Goal: Information Seeking & Learning: Learn about a topic

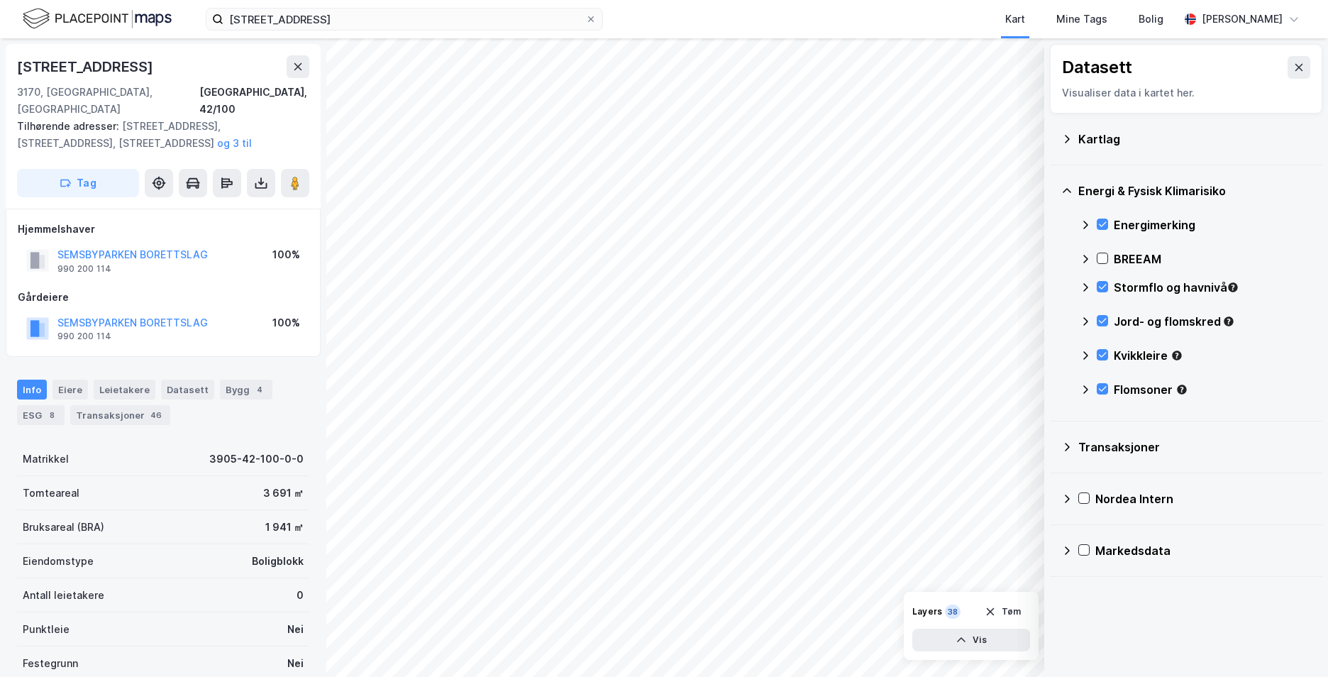
click at [497, 31] on div "Semsbyveien 80 C, 3170 SEM Kart Mine Tags Bolig Therese Murud Michalsen" at bounding box center [664, 19] width 1328 height 38
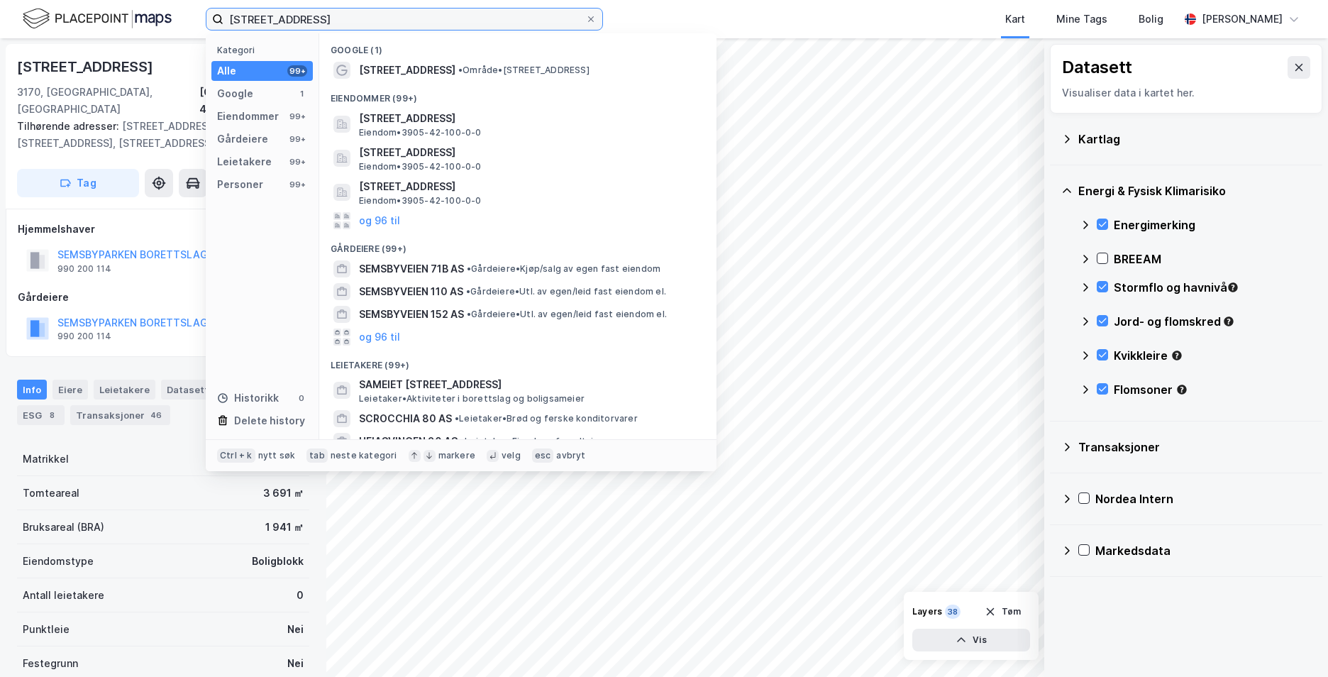
drag, startPoint x: 490, startPoint y: 15, endPoint x: 456, endPoint y: 10, distance: 35.1
click at [461, 11] on input "Semsbyveien 80 C, 3170 SEM" at bounding box center [405, 19] width 362 height 21
drag, startPoint x: 456, startPoint y: 10, endPoint x: 293, endPoint y: 23, distance: 163.1
click at [293, 23] on input "Semsbyveien 80 C, 3170 SEM" at bounding box center [405, 19] width 362 height 21
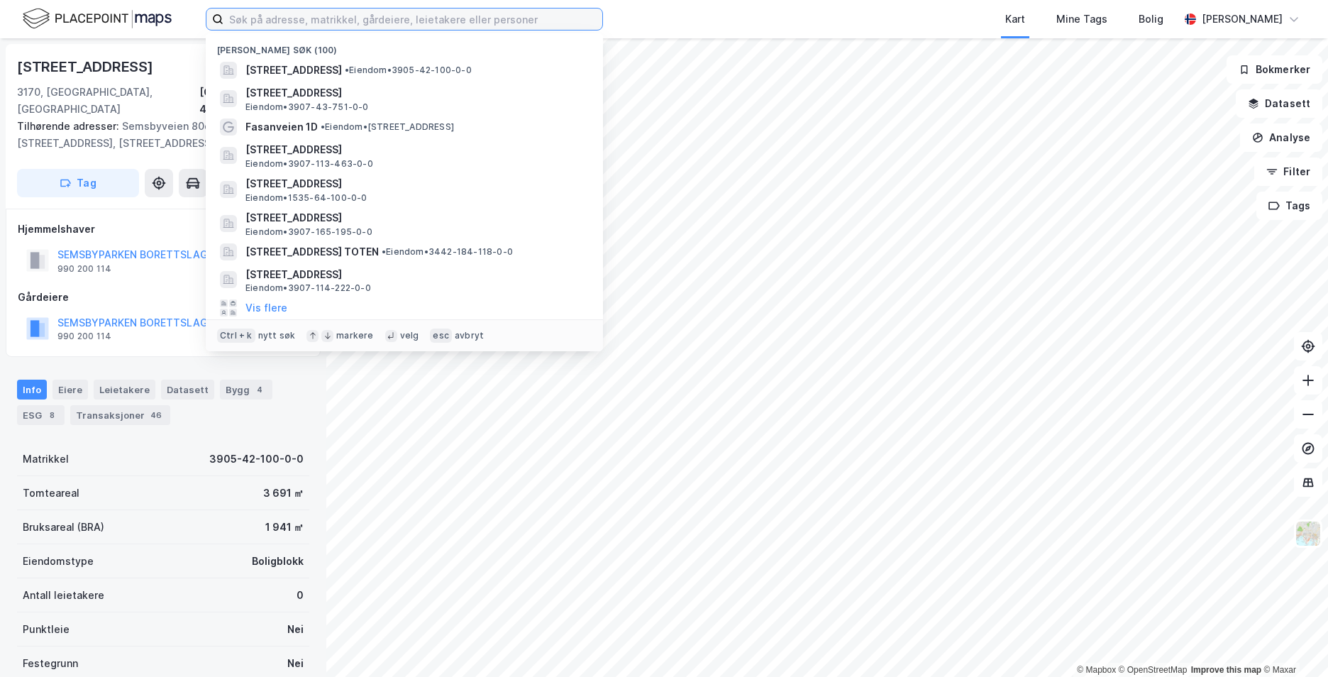
click at [426, 17] on input at bounding box center [413, 19] width 379 height 21
paste input "[PERSON_NAME][STREET_ADDRESS]"
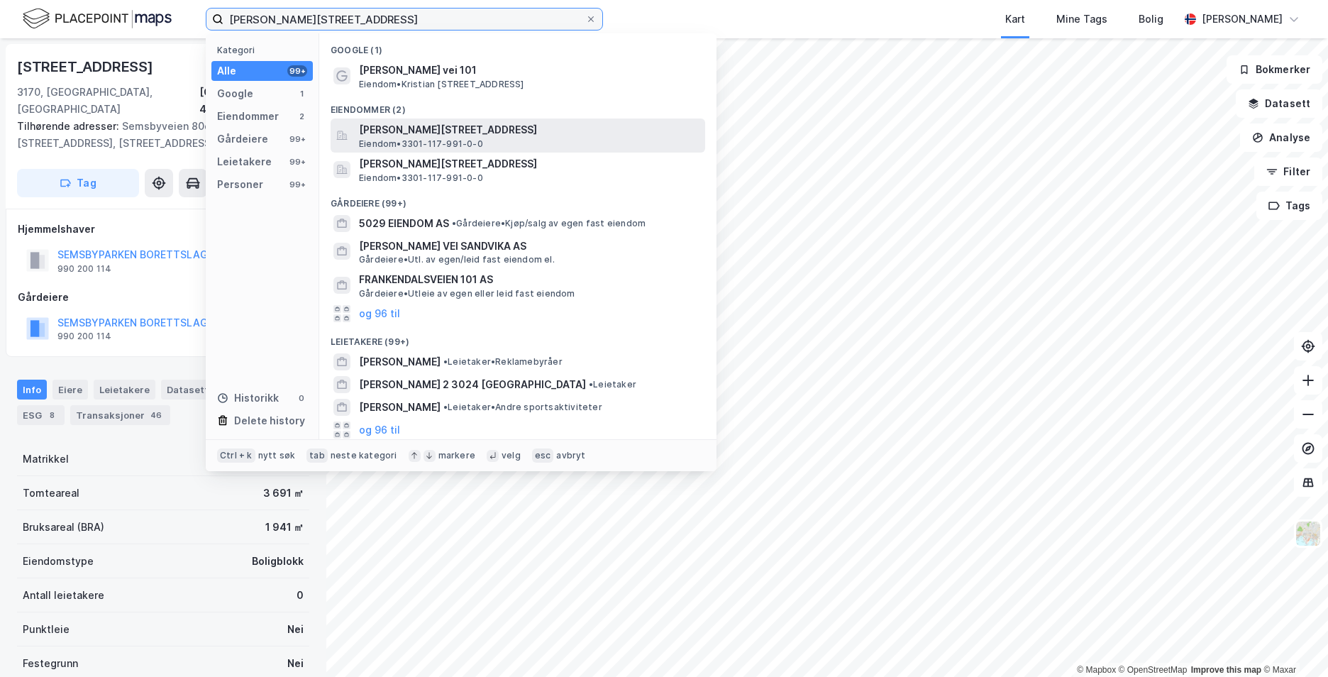
type input "[PERSON_NAME][STREET_ADDRESS]"
click at [464, 136] on span "[PERSON_NAME][STREET_ADDRESS]" at bounding box center [529, 129] width 341 height 17
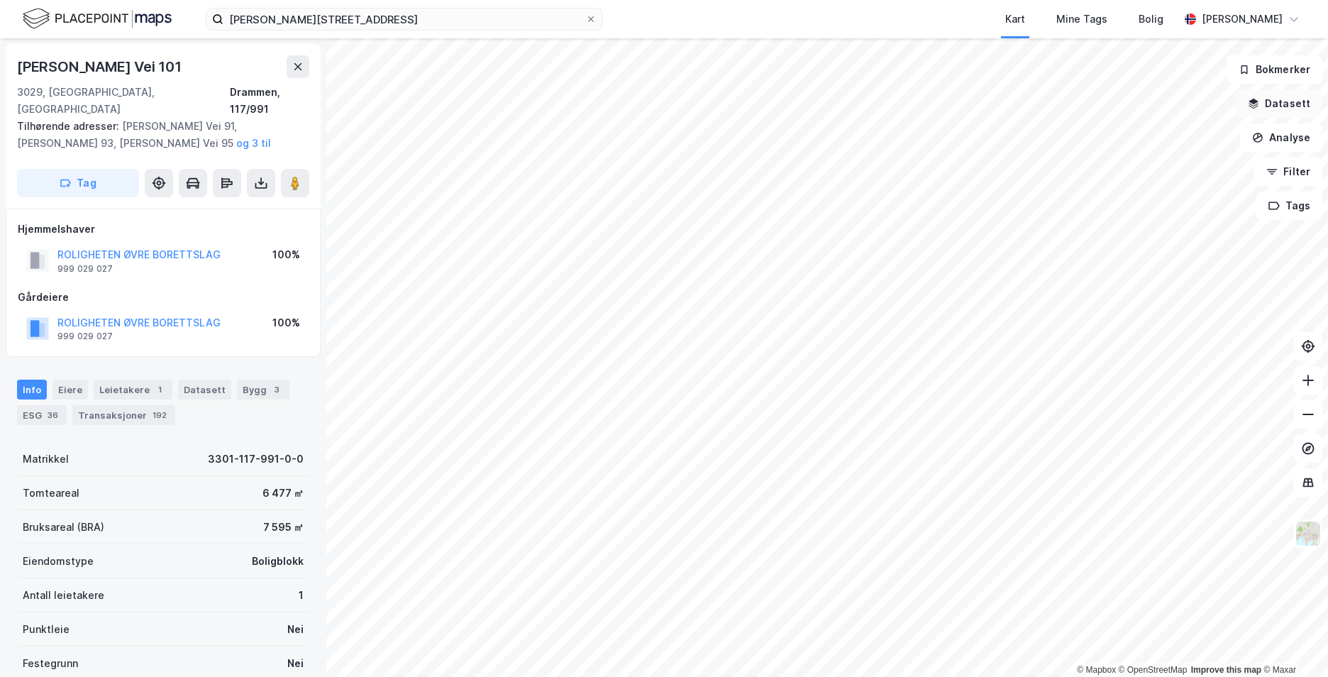
click at [1258, 104] on icon "button" at bounding box center [1253, 103] width 11 height 11
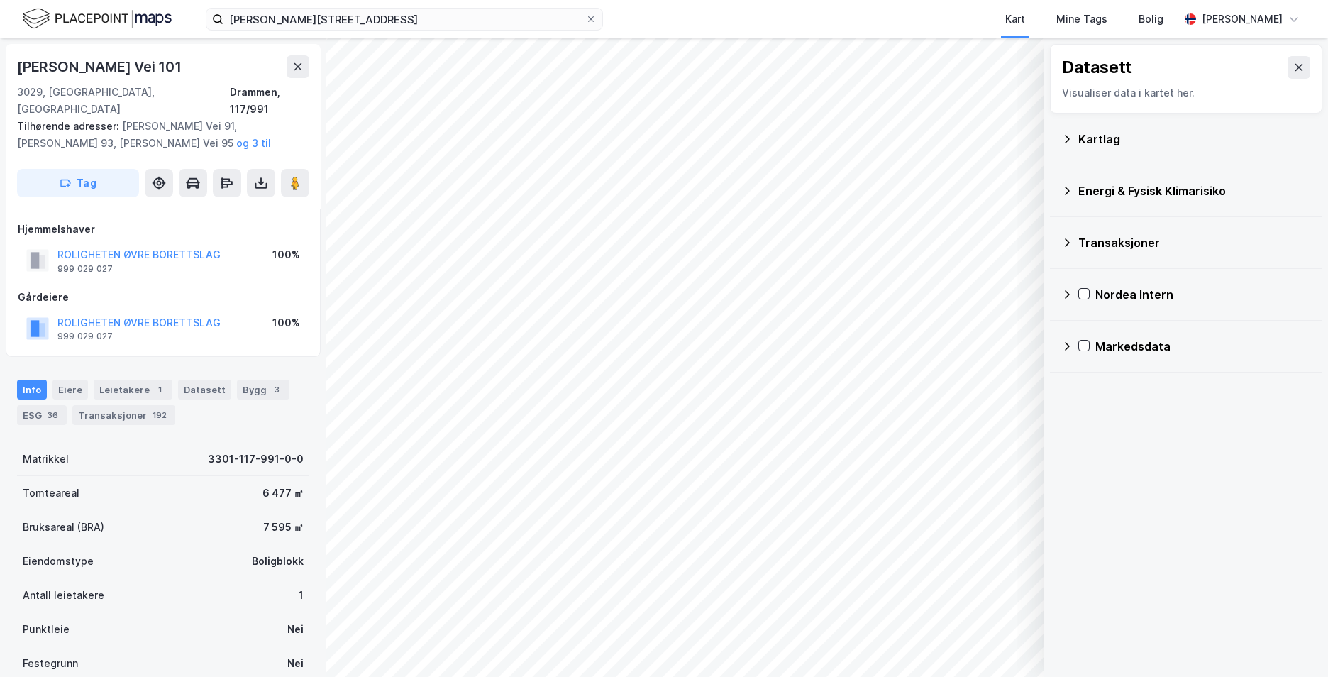
click at [1068, 138] on icon at bounding box center [1067, 138] width 11 height 11
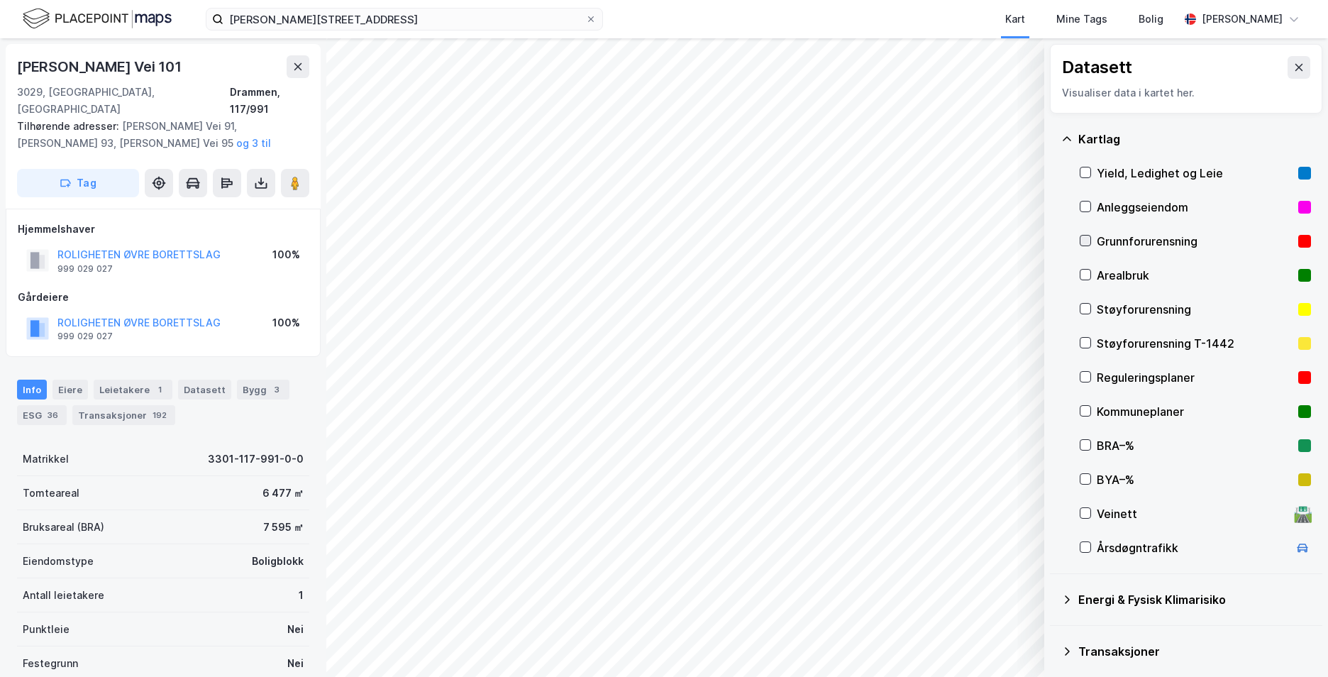
click at [1086, 235] on div at bounding box center [1085, 240] width 11 height 11
click at [1068, 136] on icon at bounding box center [1067, 138] width 11 height 11
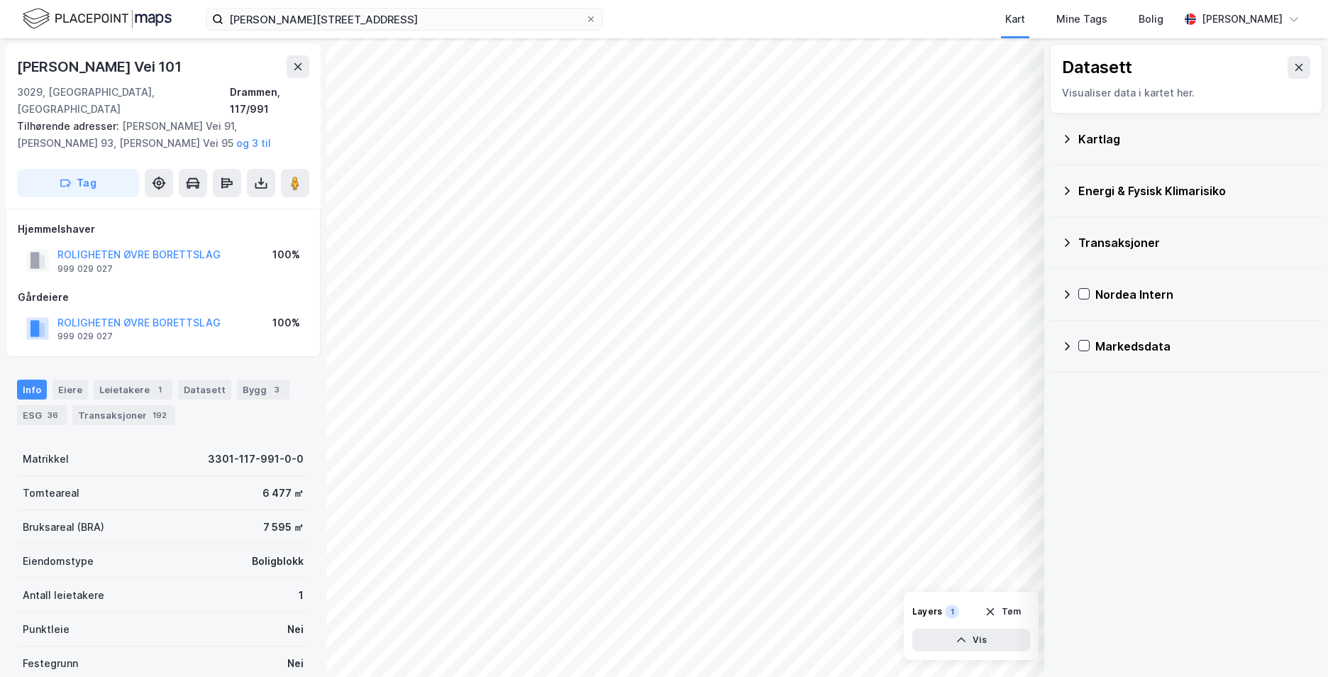
click at [1065, 189] on icon at bounding box center [1067, 190] width 11 height 11
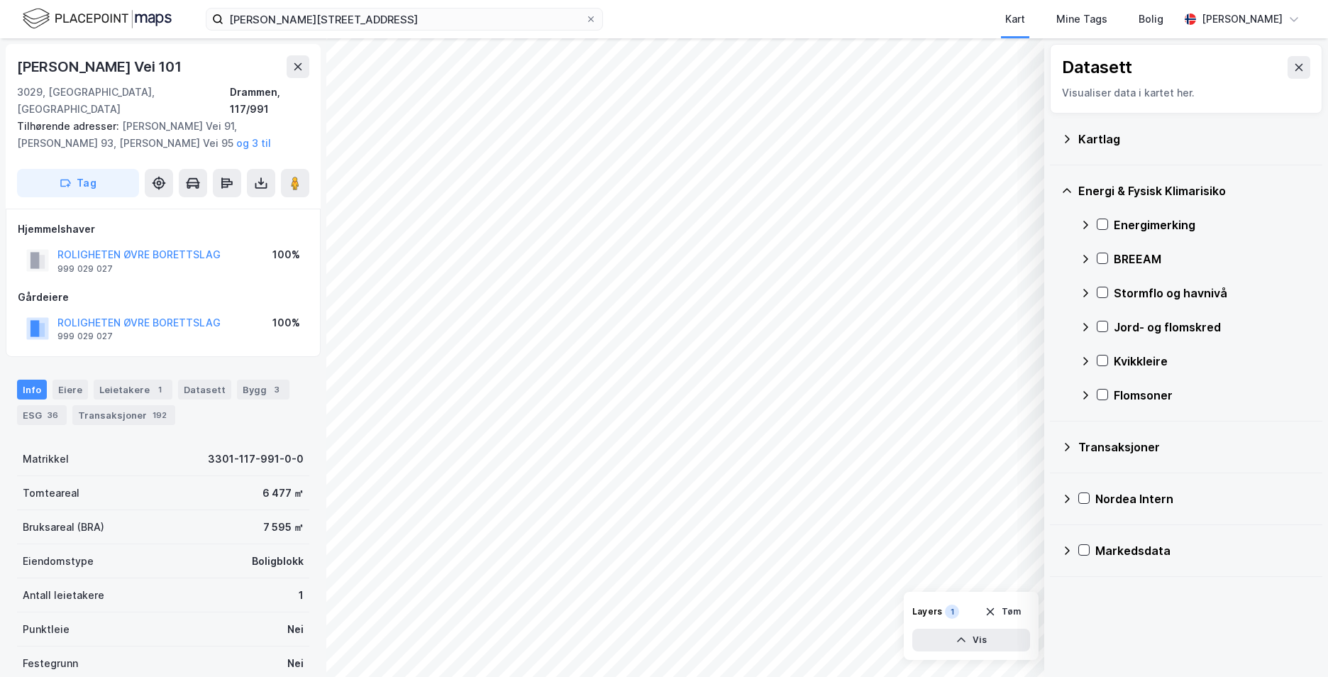
click at [1103, 218] on div "Energimerking" at bounding box center [1195, 225] width 231 height 34
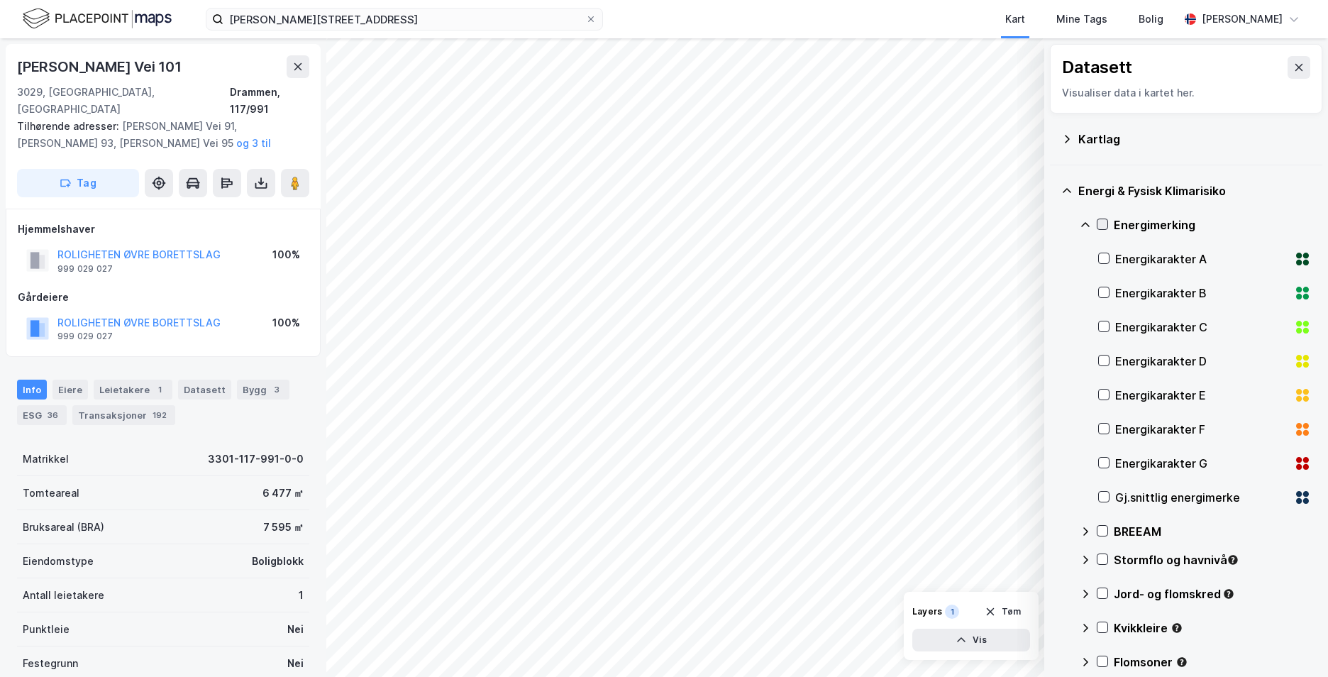
click at [1101, 221] on icon at bounding box center [1103, 224] width 10 height 10
click at [1085, 224] on icon at bounding box center [1085, 224] width 9 height 5
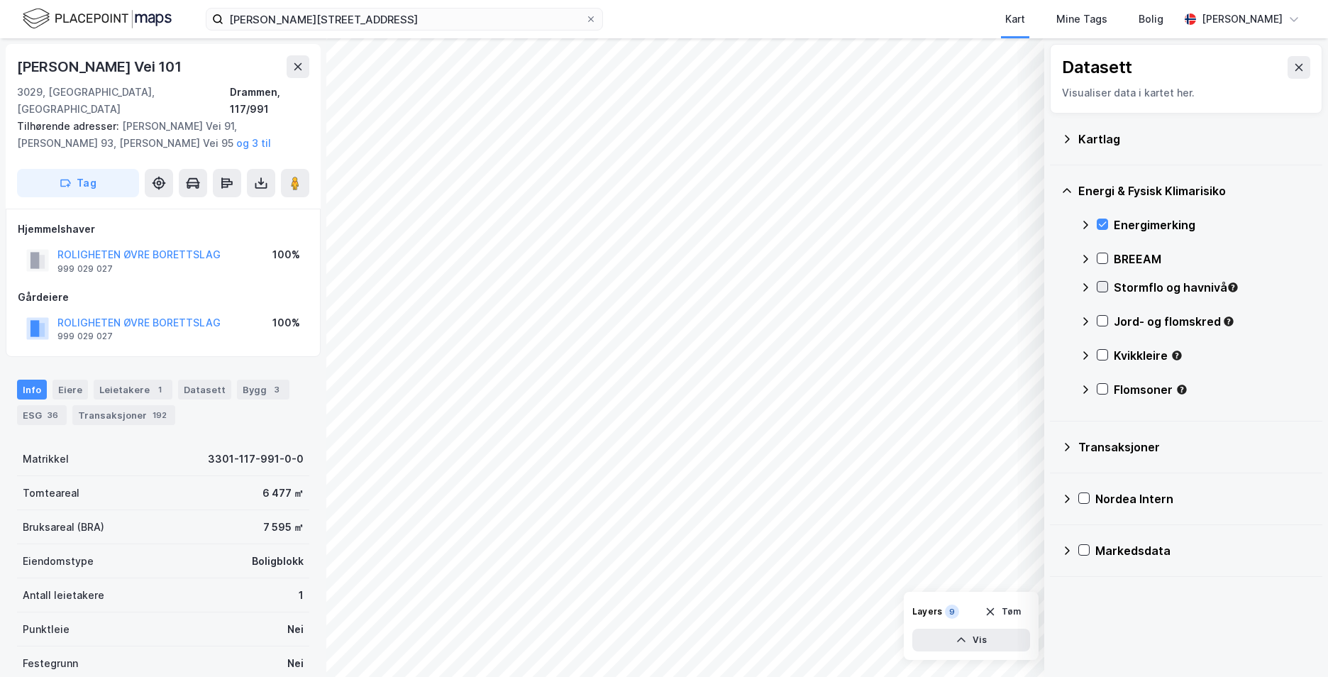
click at [1101, 290] on icon at bounding box center [1103, 287] width 10 height 10
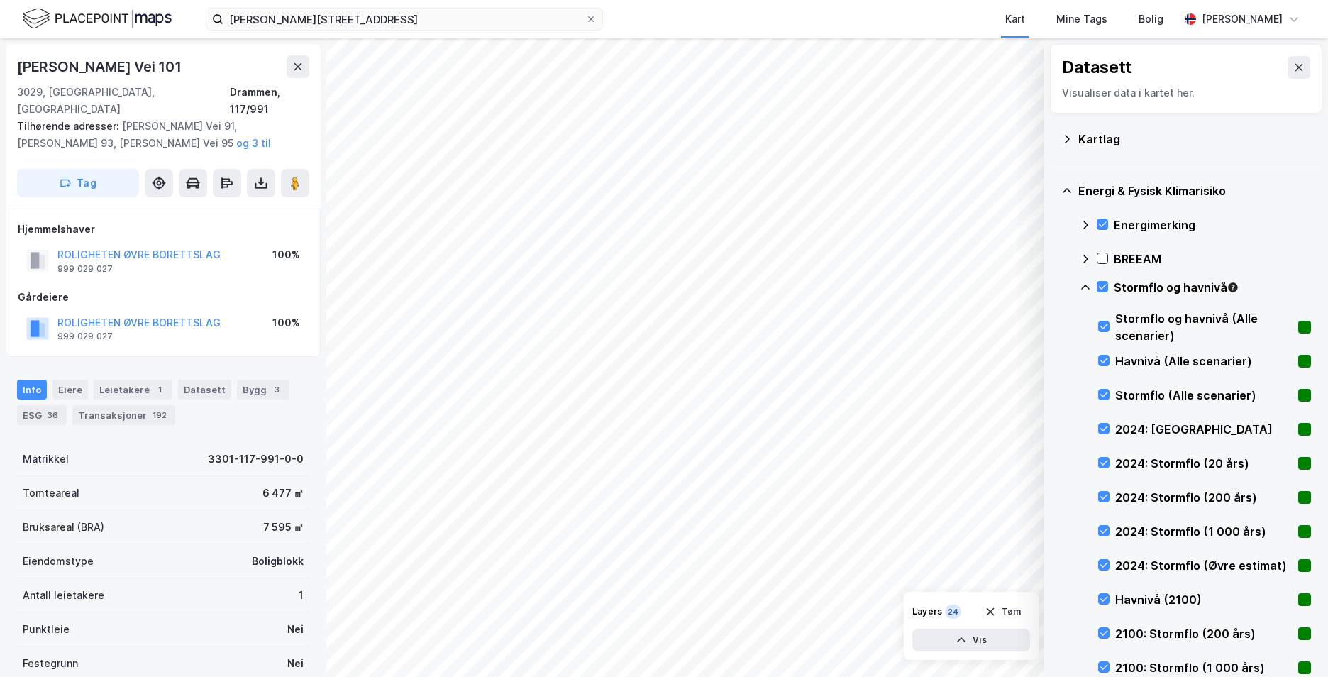
click at [1080, 284] on icon at bounding box center [1085, 287] width 11 height 11
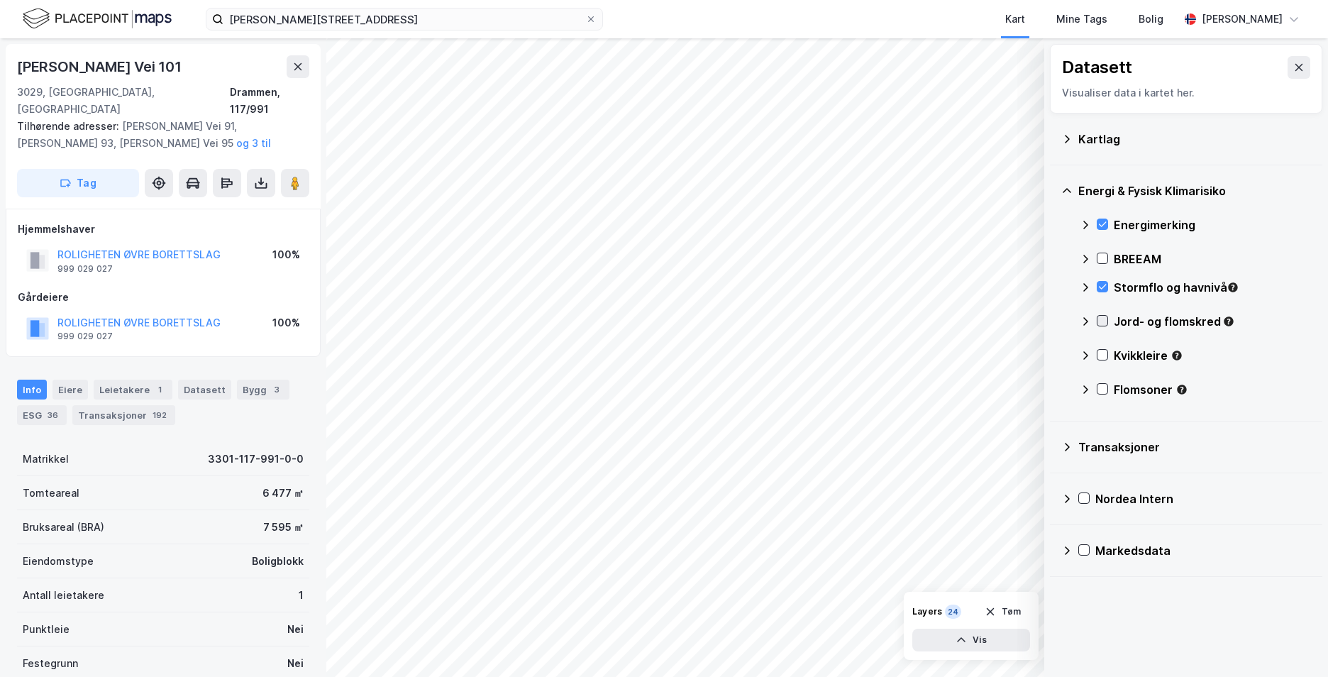
click at [1103, 316] on icon at bounding box center [1103, 321] width 10 height 10
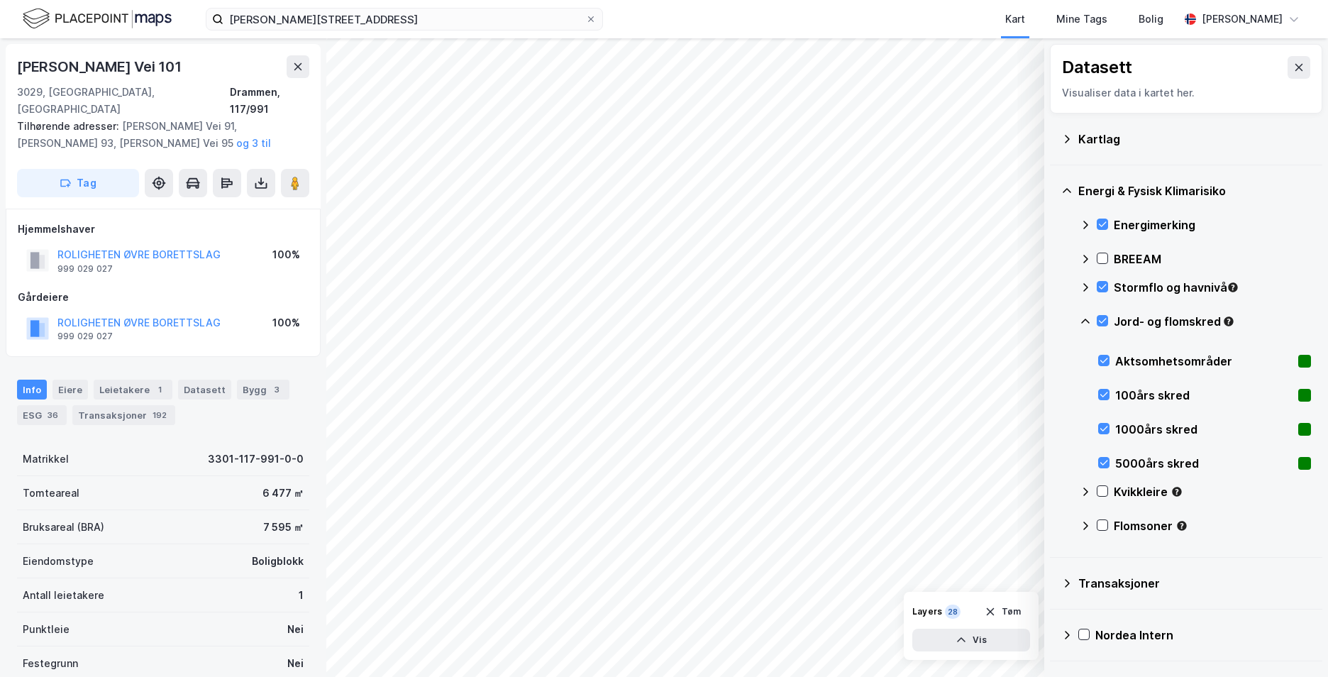
click at [1084, 321] on icon at bounding box center [1085, 321] width 9 height 5
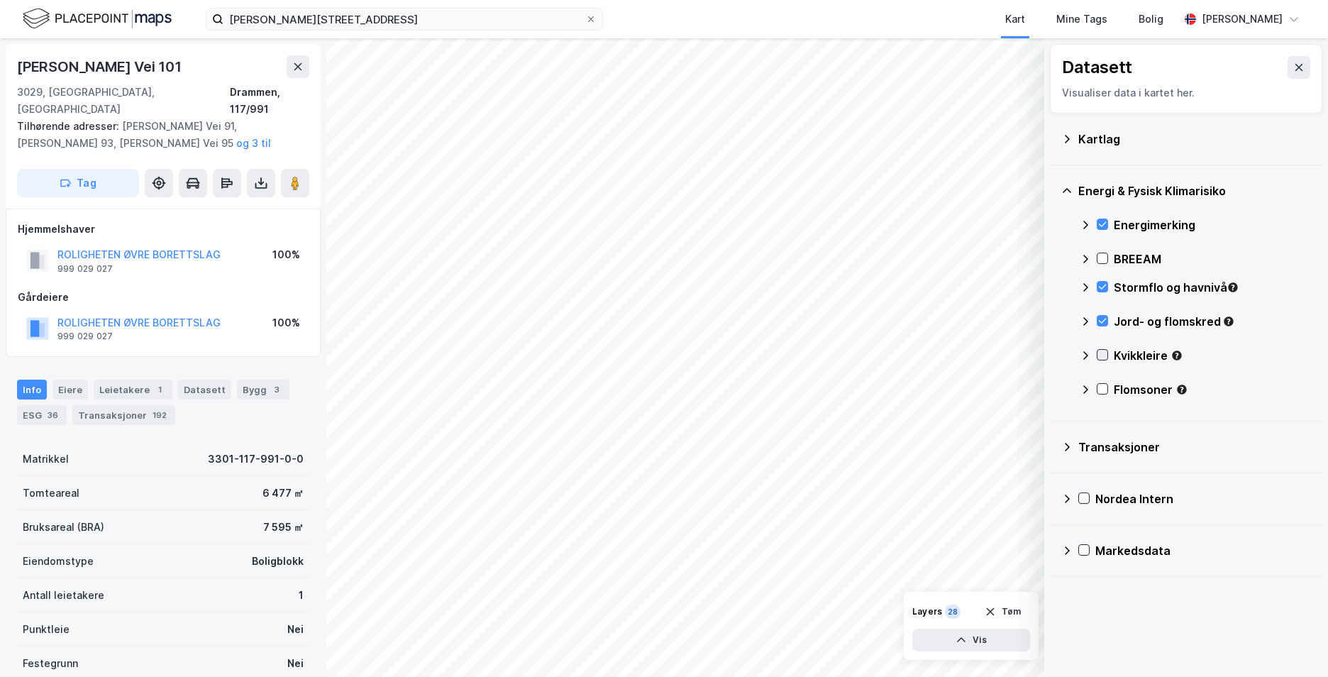
click at [1107, 352] on icon at bounding box center [1103, 355] width 10 height 10
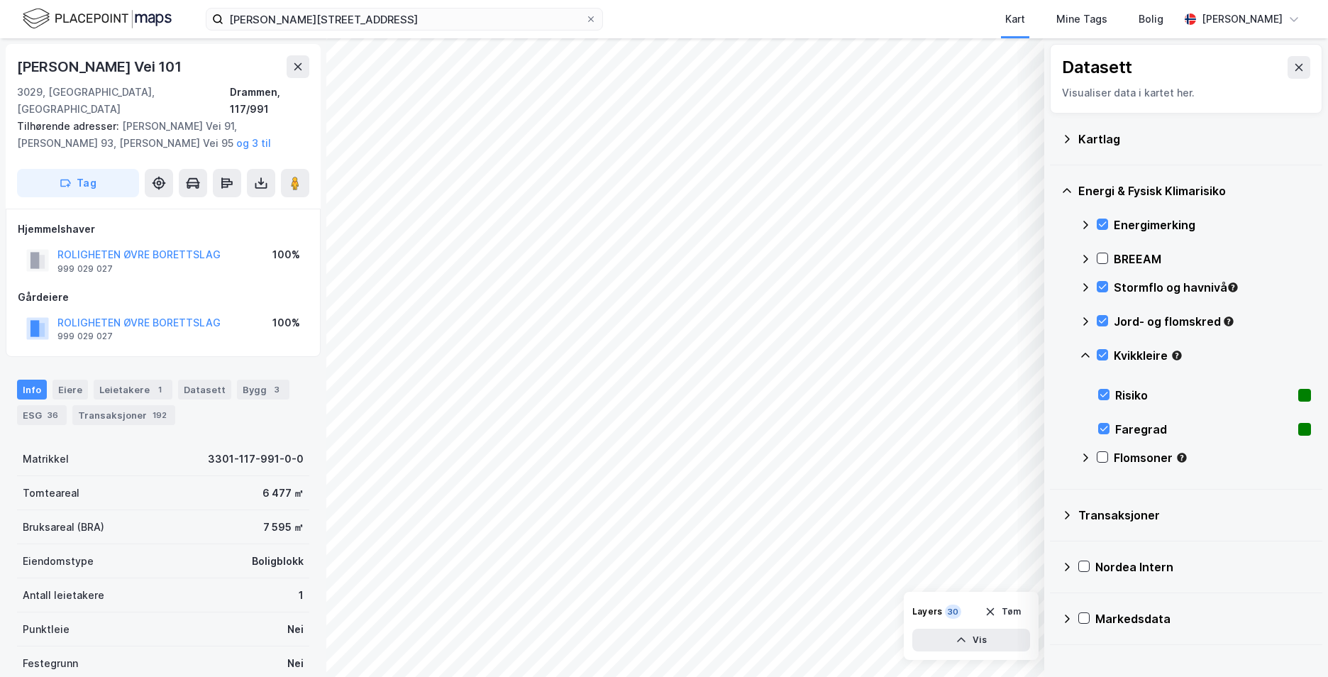
click at [1086, 355] on icon at bounding box center [1085, 355] width 11 height 11
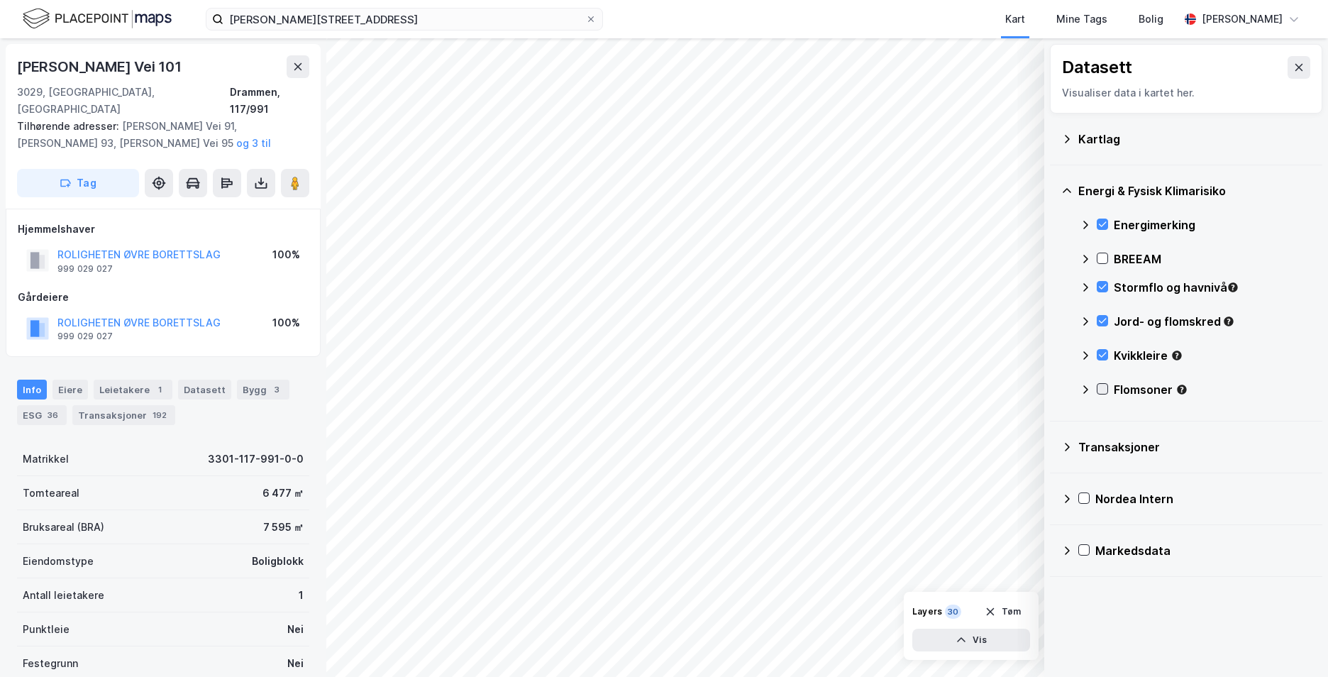
click at [1101, 385] on icon at bounding box center [1103, 389] width 10 height 10
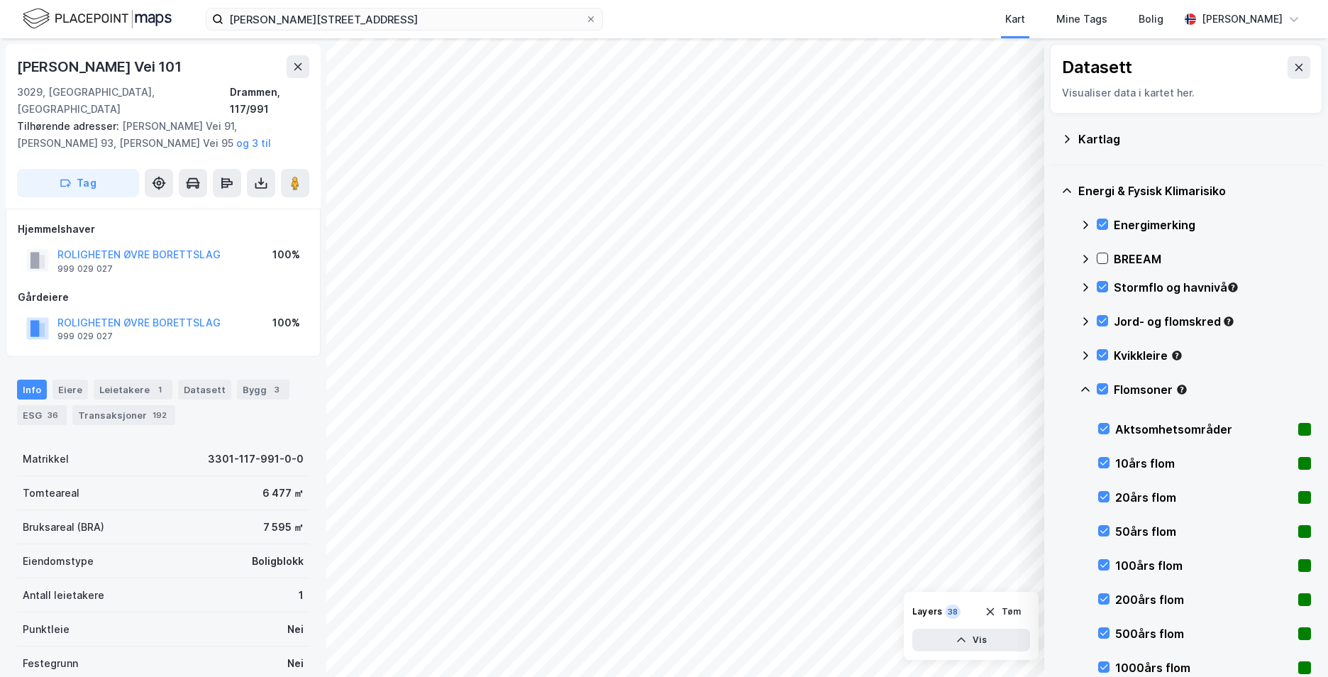
click at [1084, 387] on icon at bounding box center [1085, 389] width 11 height 11
